Goal: Find specific page/section: Find specific page/section

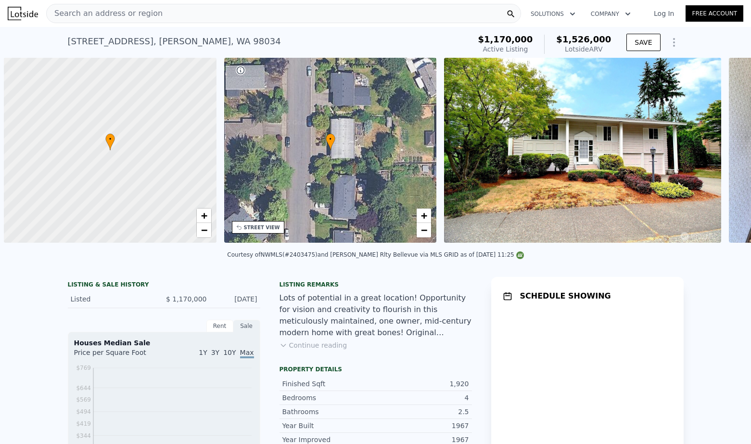
scroll to position [0, 4]
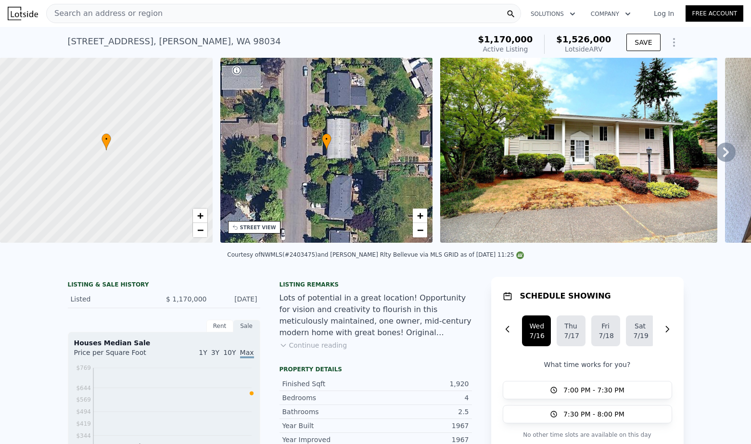
click at [185, 12] on div "Search an address or region" at bounding box center [283, 13] width 475 height 19
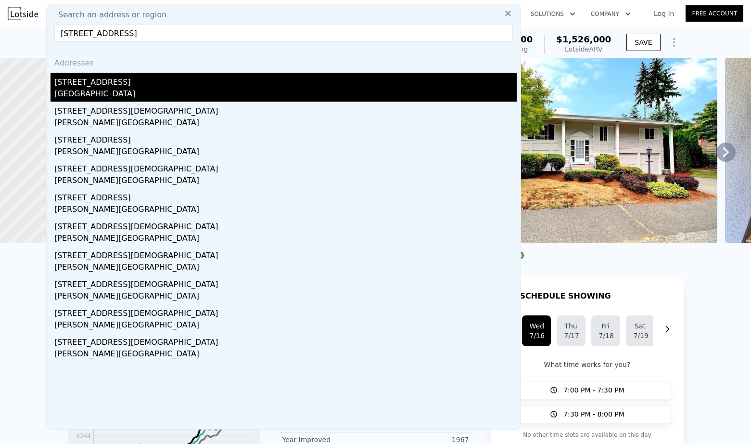
type input "[STREET_ADDRESS]"
click at [133, 94] on div "[GEOGRAPHIC_DATA]" at bounding box center [285, 94] width 462 height 13
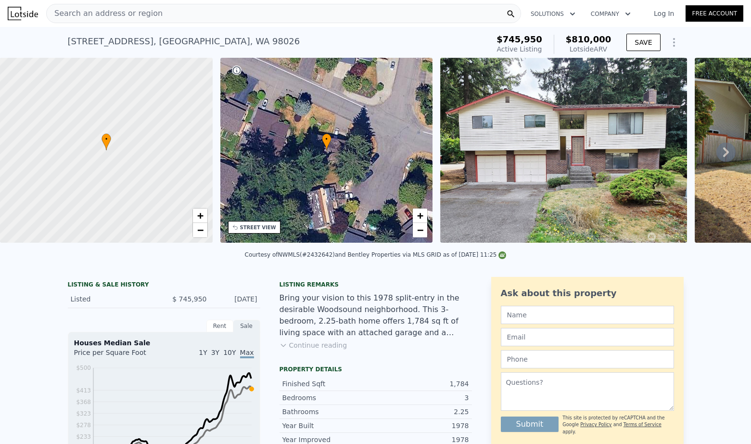
click at [199, 16] on div "Search an address or region" at bounding box center [283, 13] width 475 height 19
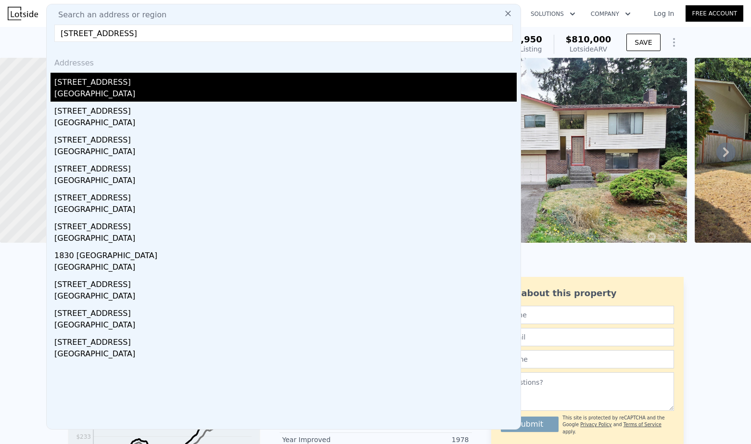
type input "[STREET_ADDRESS]"
click at [144, 87] on div "[STREET_ADDRESS]" at bounding box center [285, 80] width 462 height 15
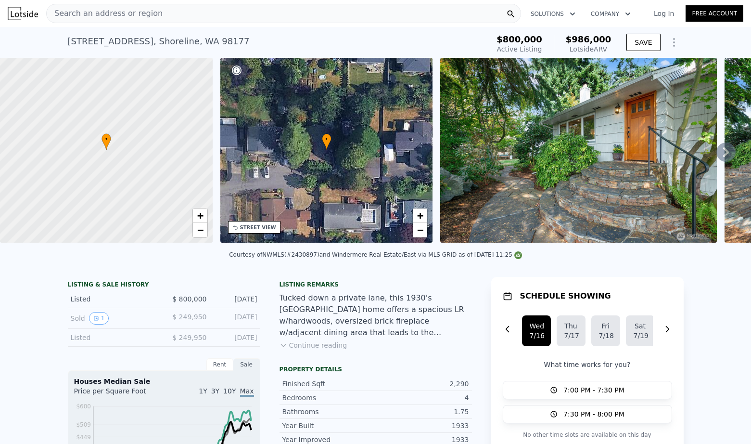
click at [154, 12] on div "Search an address or region" at bounding box center [283, 13] width 475 height 19
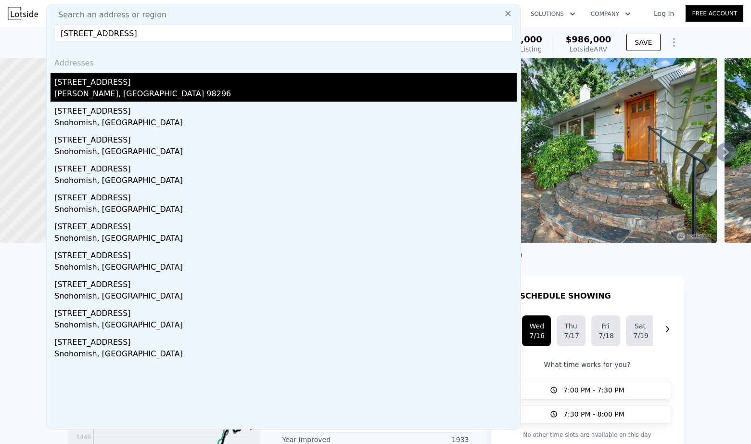
type input "[STREET_ADDRESS]"
click at [135, 92] on div "[PERSON_NAME], [GEOGRAPHIC_DATA] 98296" at bounding box center [285, 94] width 462 height 13
